Goal: Transaction & Acquisition: Download file/media

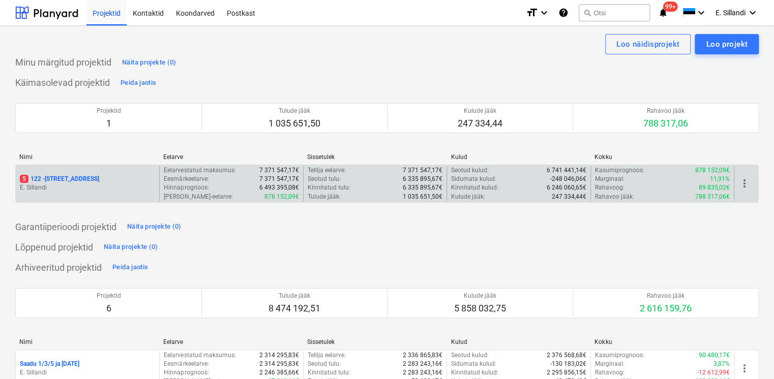
click at [107, 180] on div "5 122 - [STREET_ADDRESS]" at bounding box center [87, 179] width 135 height 9
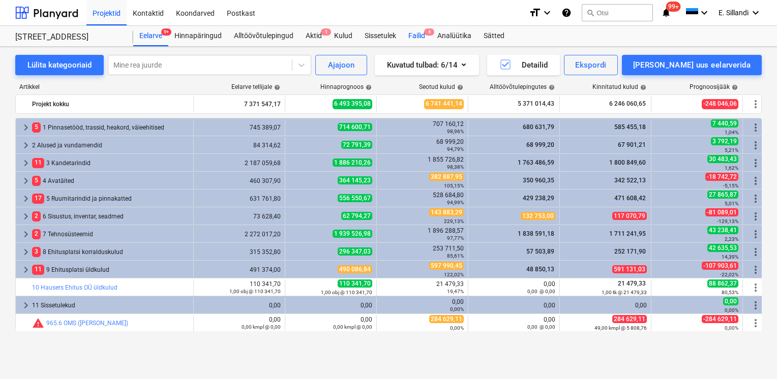
click at [422, 41] on div "Failid 4" at bounding box center [416, 36] width 29 height 20
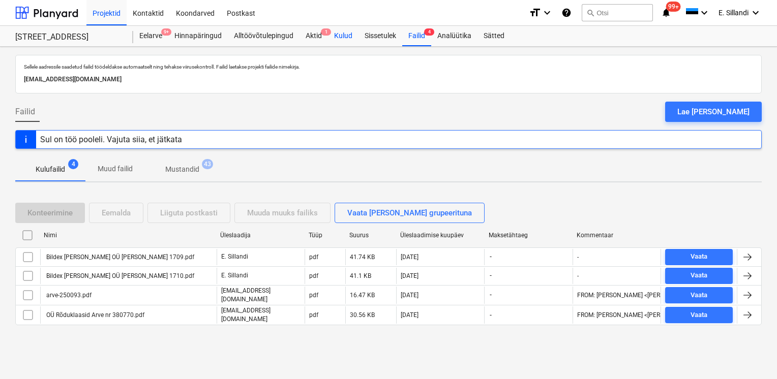
click at [348, 39] on div "Kulud" at bounding box center [343, 36] width 31 height 20
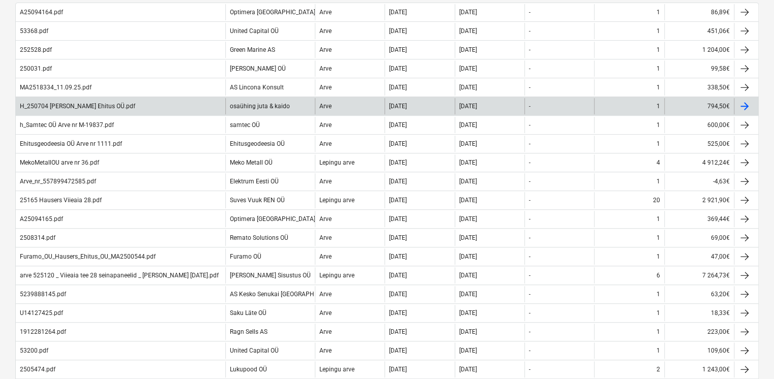
scroll to position [186, 0]
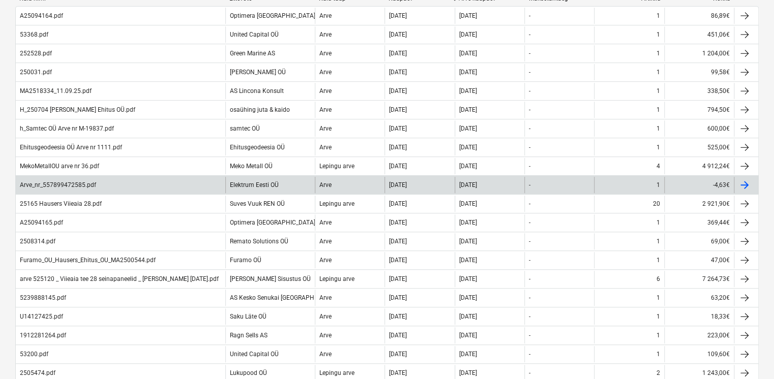
click at [587, 185] on div "-" at bounding box center [559, 185] width 70 height 16
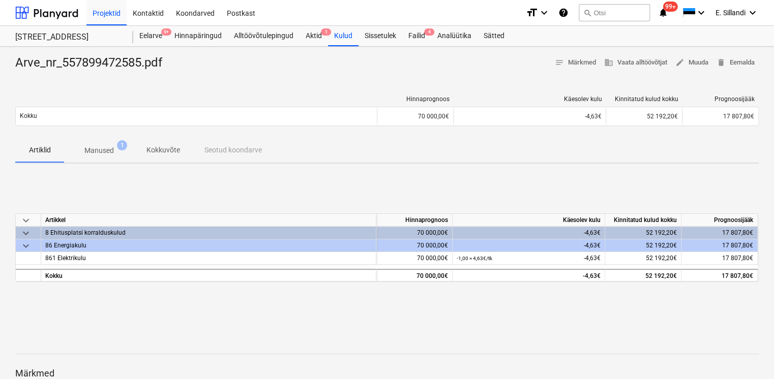
click at [102, 146] on span "Manused 1" at bounding box center [99, 150] width 46 height 10
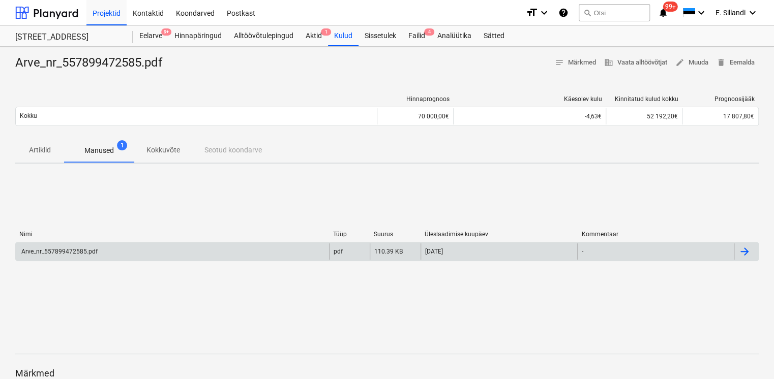
click at [71, 243] on div "Arve_nr_557899472585.pdf pdf 110.39 KB [DATE] -" at bounding box center [386, 251] width 743 height 19
click at [70, 252] on div "Arve_nr_557899472585.pdf" at bounding box center [59, 251] width 78 height 7
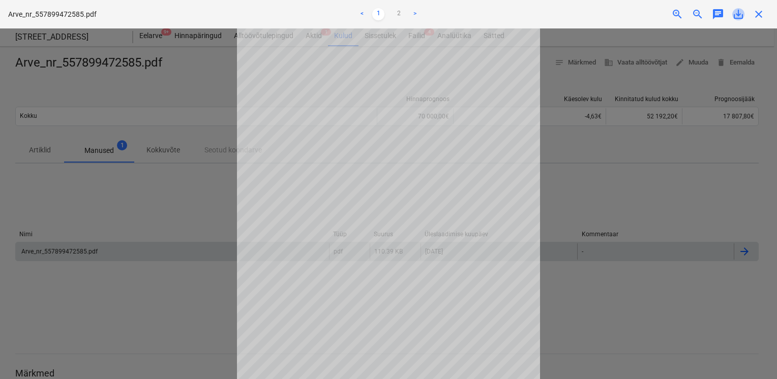
click at [739, 15] on span "save_alt" at bounding box center [738, 14] width 12 height 12
